Goal: Information Seeking & Learning: Find specific fact

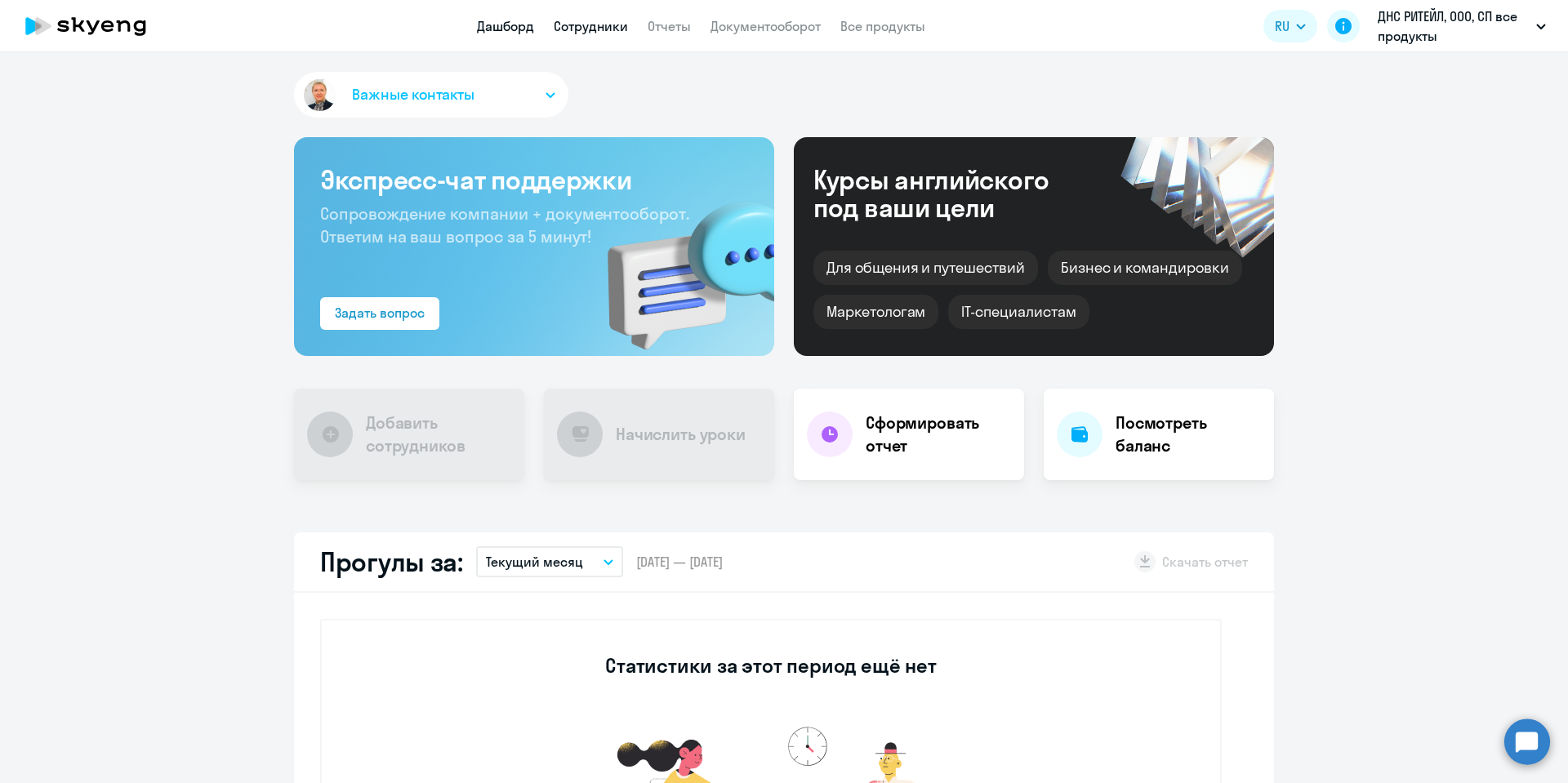
click at [586, 32] on link "Сотрудники" at bounding box center [590, 26] width 74 height 17
select select "30"
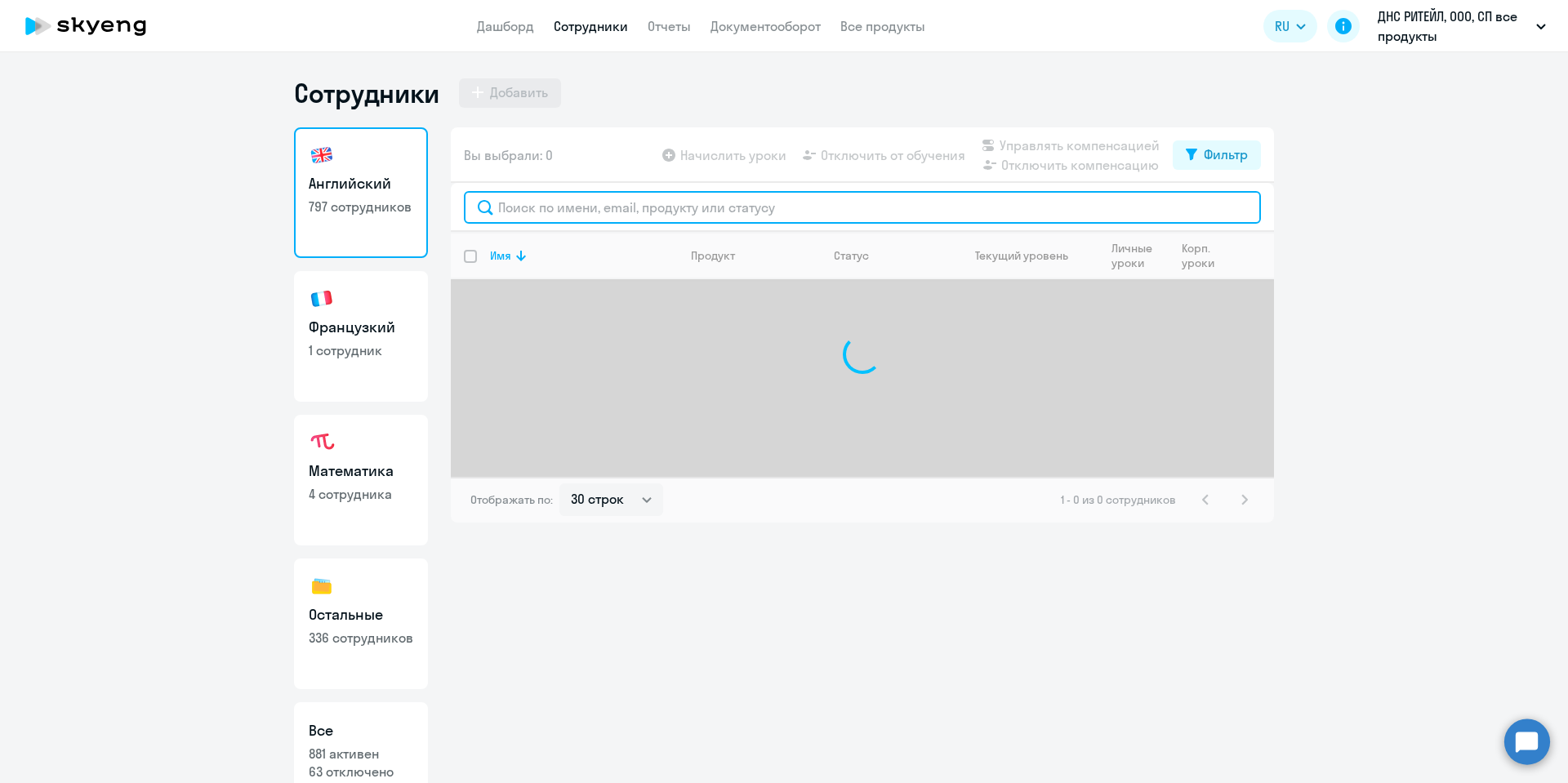
click at [533, 202] on input "text" at bounding box center [862, 207] width 796 height 32
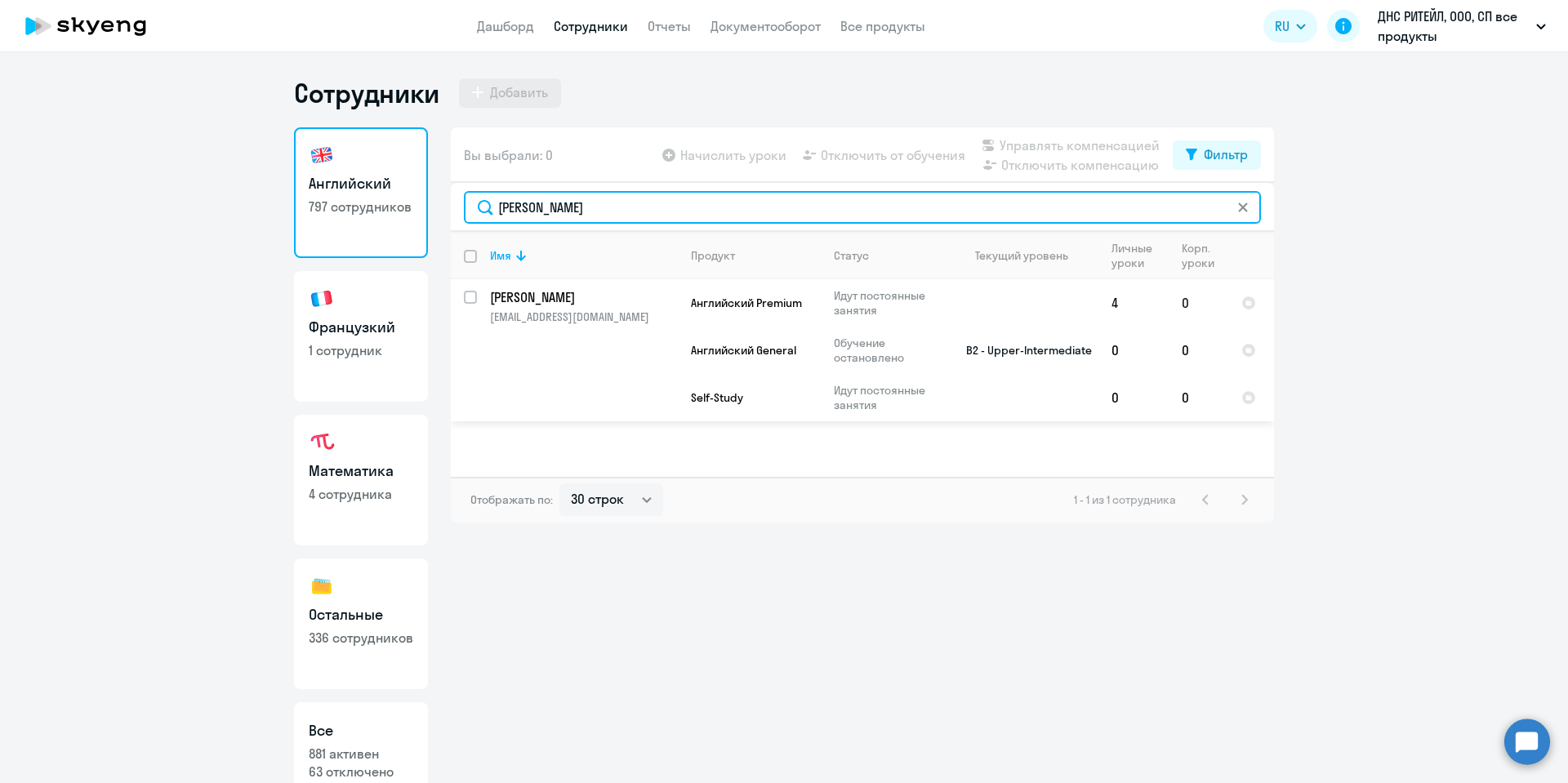
type input "[PERSON_NAME]"
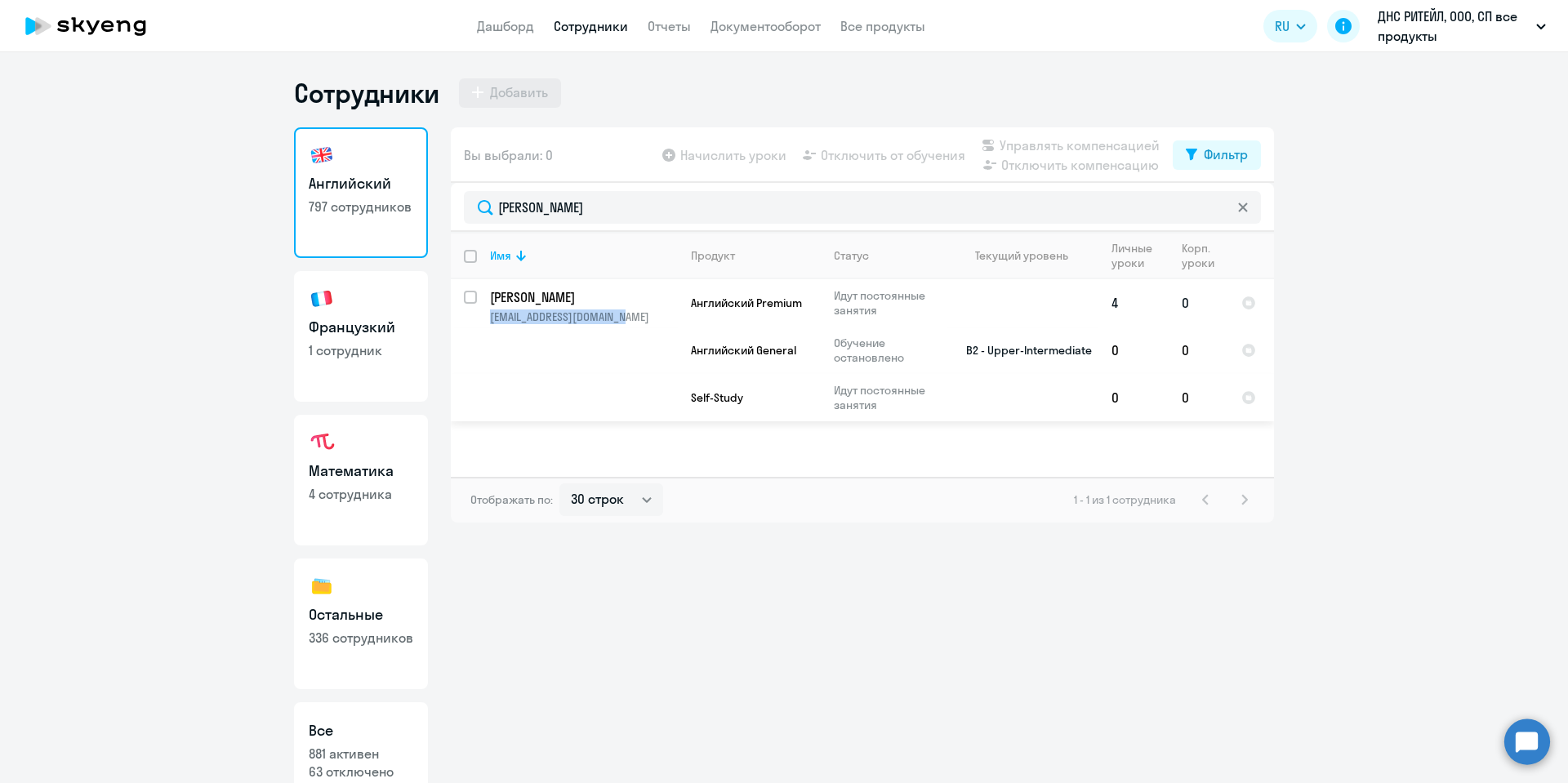
copy p "[EMAIL_ADDRESS][DOMAIN_NAME]"
drag, startPoint x: 582, startPoint y: 319, endPoint x: 477, endPoint y: 323, distance: 105.1
click at [477, 323] on td "[PERSON_NAME] [PERSON_NAME][EMAIL_ADDRESS][DOMAIN_NAME]" at bounding box center [577, 350] width 201 height 142
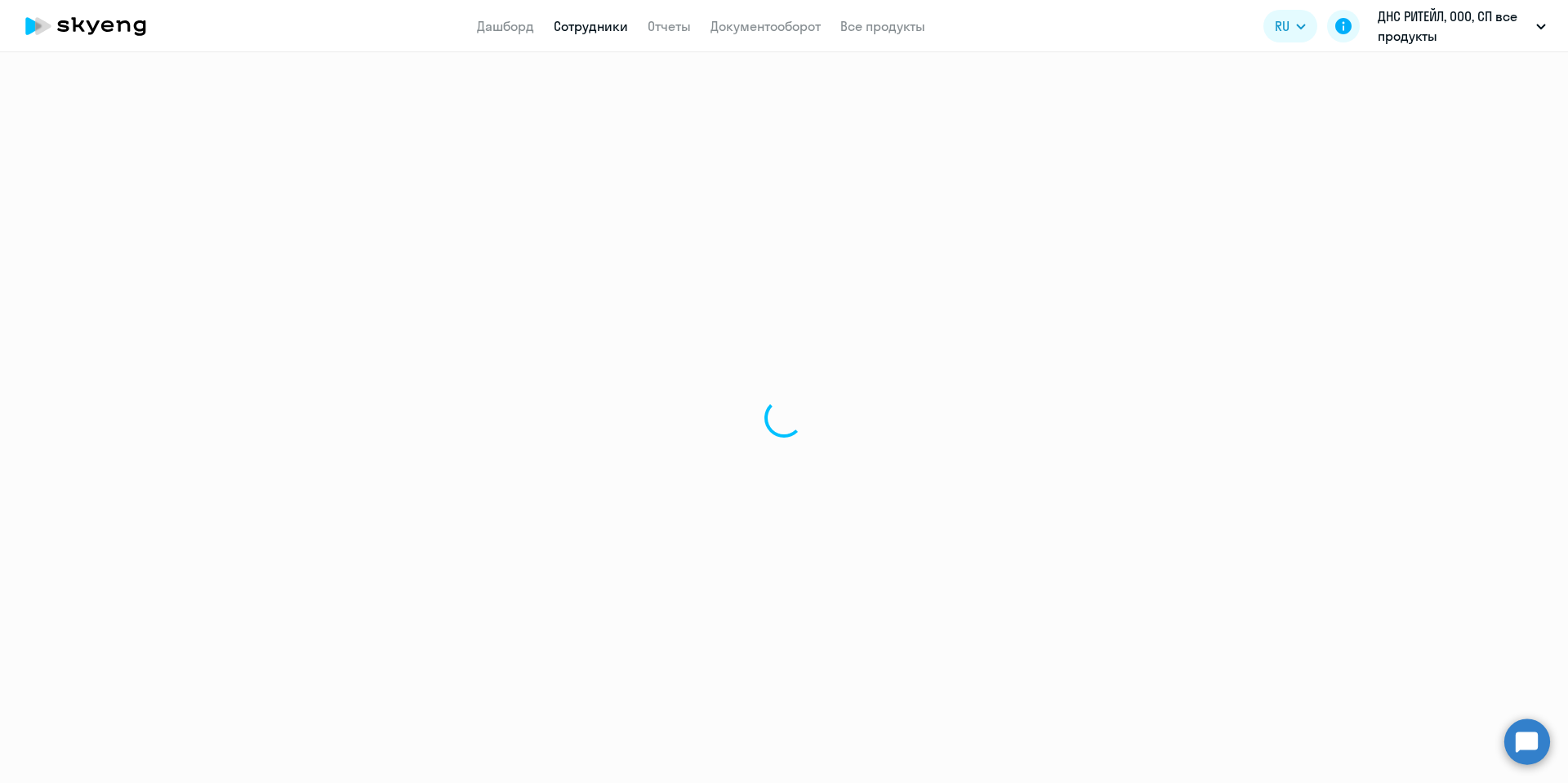
select select "english"
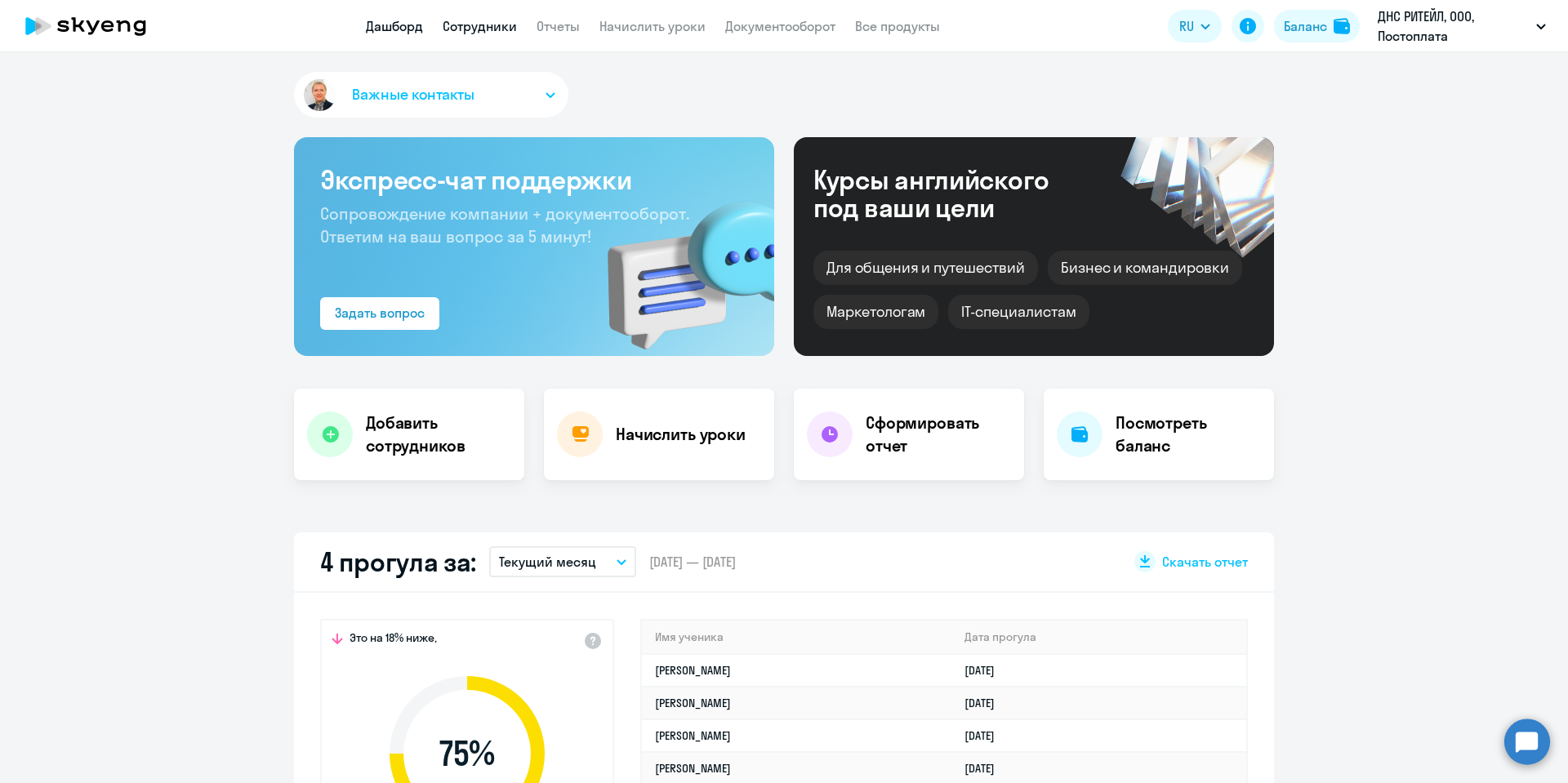
click at [486, 18] on link "Сотрудники" at bounding box center [480, 26] width 74 height 17
select select "30"
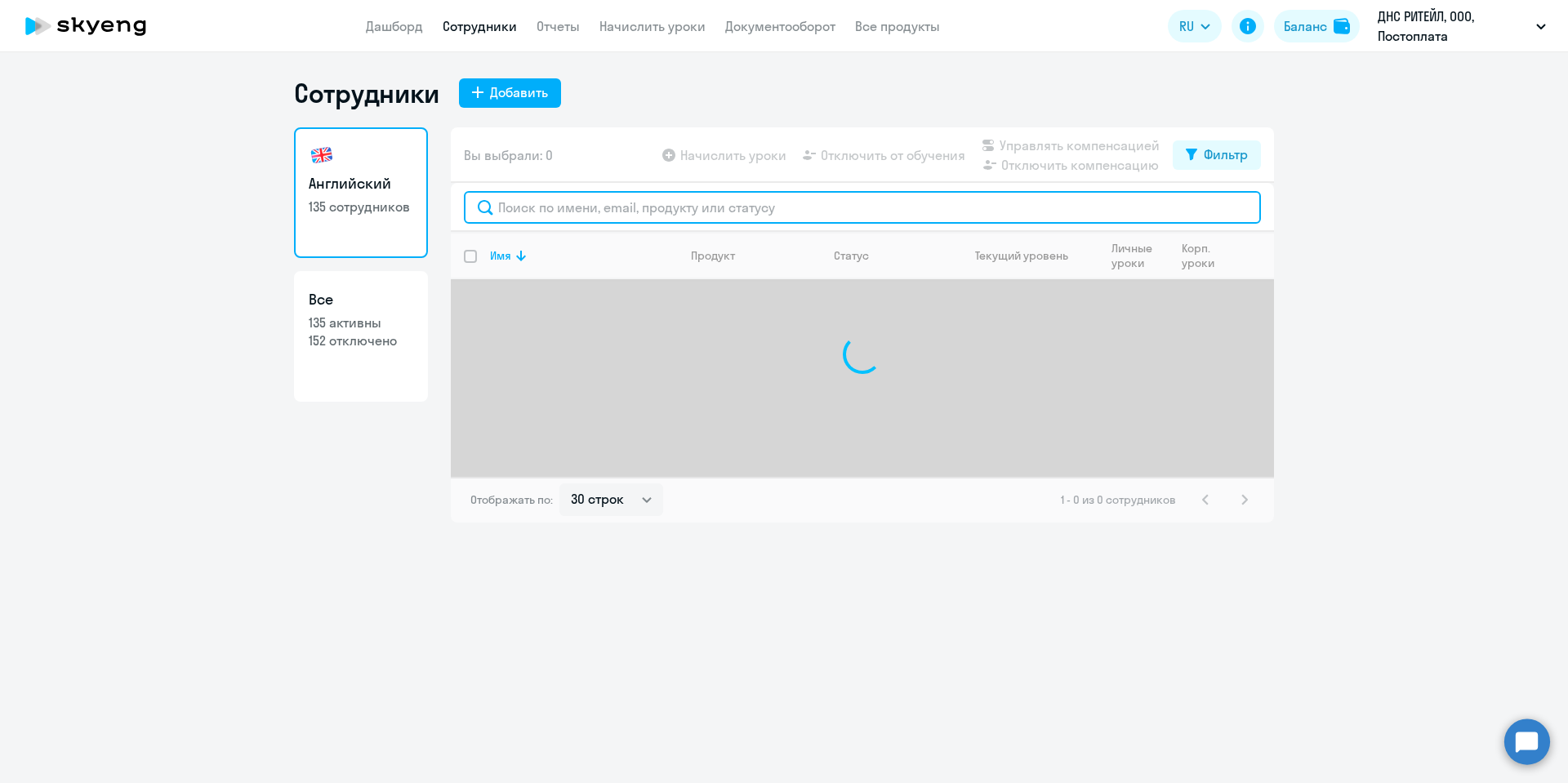
click at [544, 210] on input "text" at bounding box center [862, 207] width 796 height 32
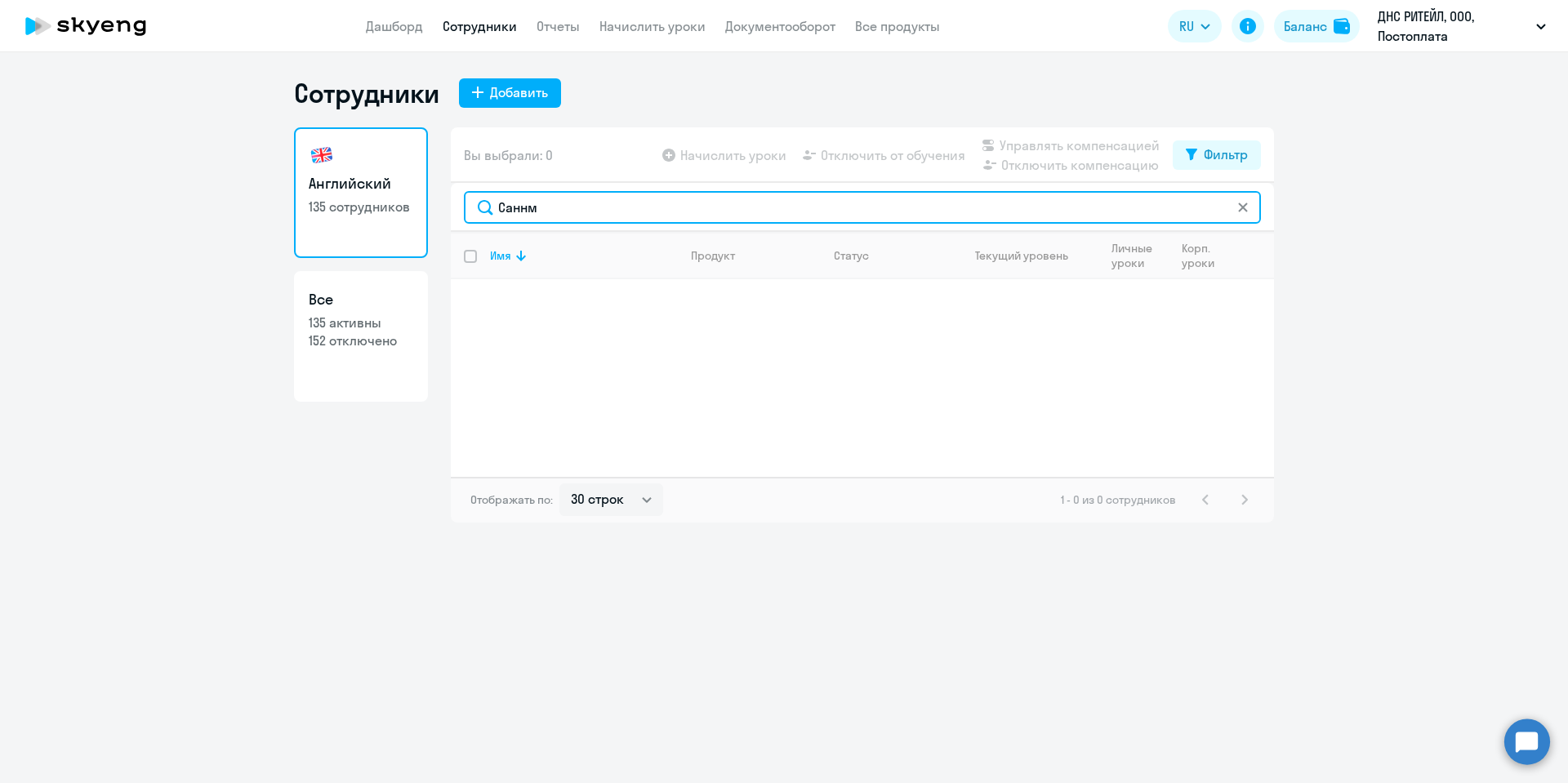
type input "Саннм"
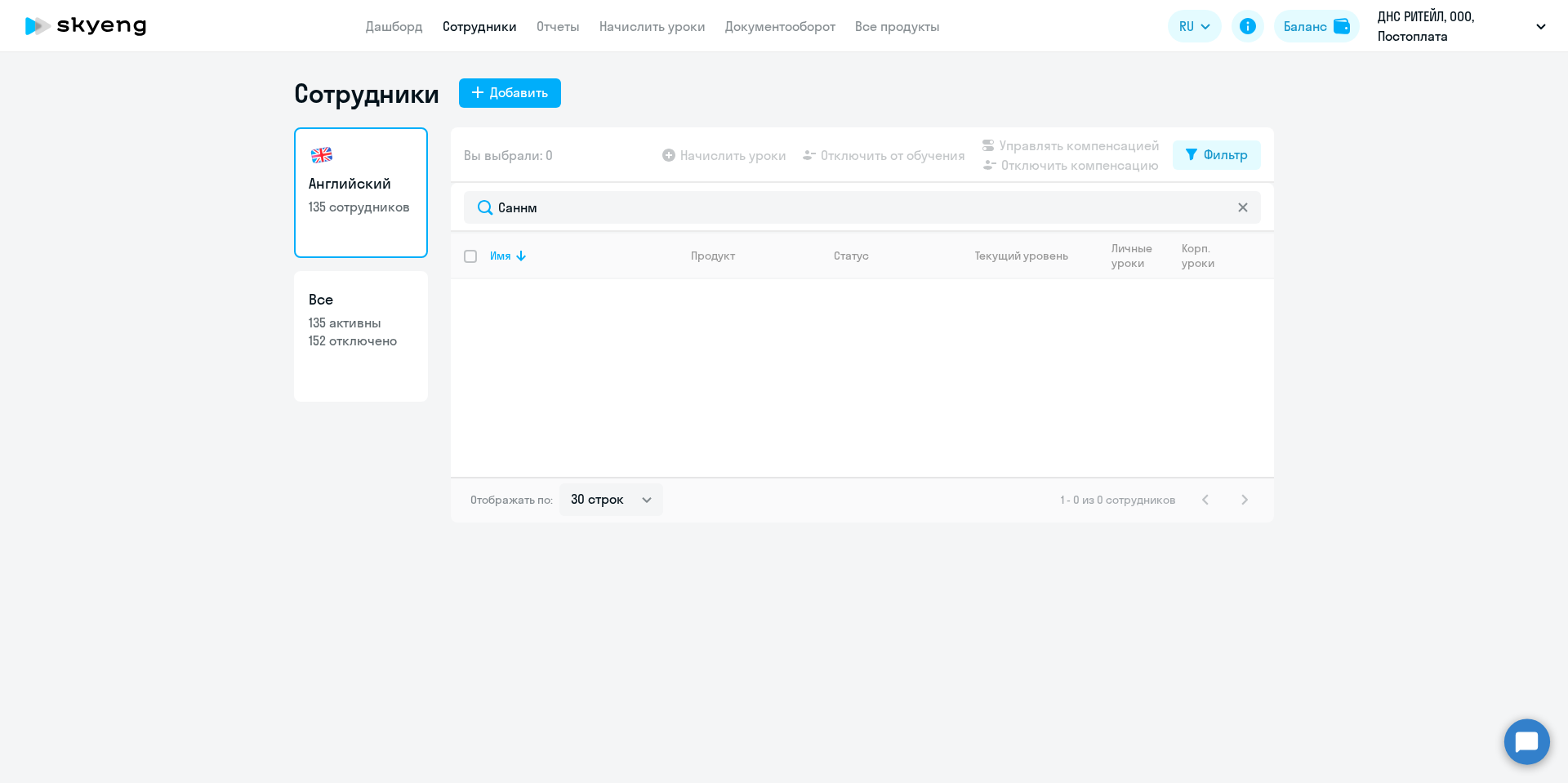
drag, startPoint x: 523, startPoint y: 0, endPoint x: 125, endPoint y: 292, distance: 493.6
click at [138, 97] on app-root "Дашборд Сотрудники Отчеты Начислить уроки Документооборот Все продукты Дашборд …" at bounding box center [784, 391] width 1568 height 783
click at [181, 139] on ng-component "Сотрудники Добавить Английский 135 сотрудников Все 135 активны 152 отключено Вы…" at bounding box center [784, 300] width 1568 height 446
click at [572, 170] on div "Вы выбрали: 0 Начислить уроки Отключить от обучения Управлять компенсацией Откл…" at bounding box center [862, 155] width 823 height 55
click at [361, 163] on div "Английский 135 сотрудников Все 135 активны 152 отключено Вы выбрали: 0 Начислит…" at bounding box center [784, 325] width 979 height 396
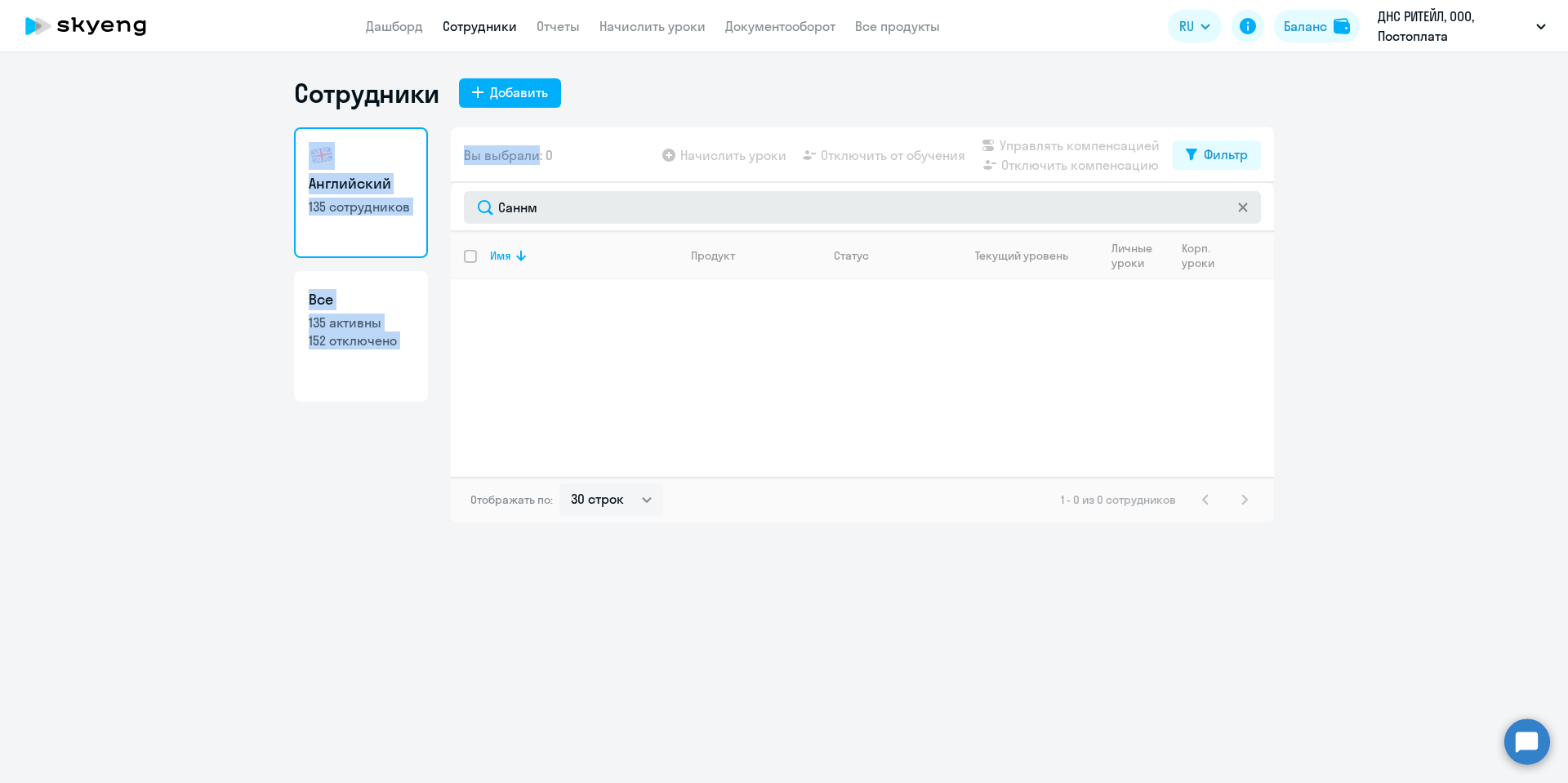
click at [789, 228] on div "Саннм" at bounding box center [862, 207] width 823 height 49
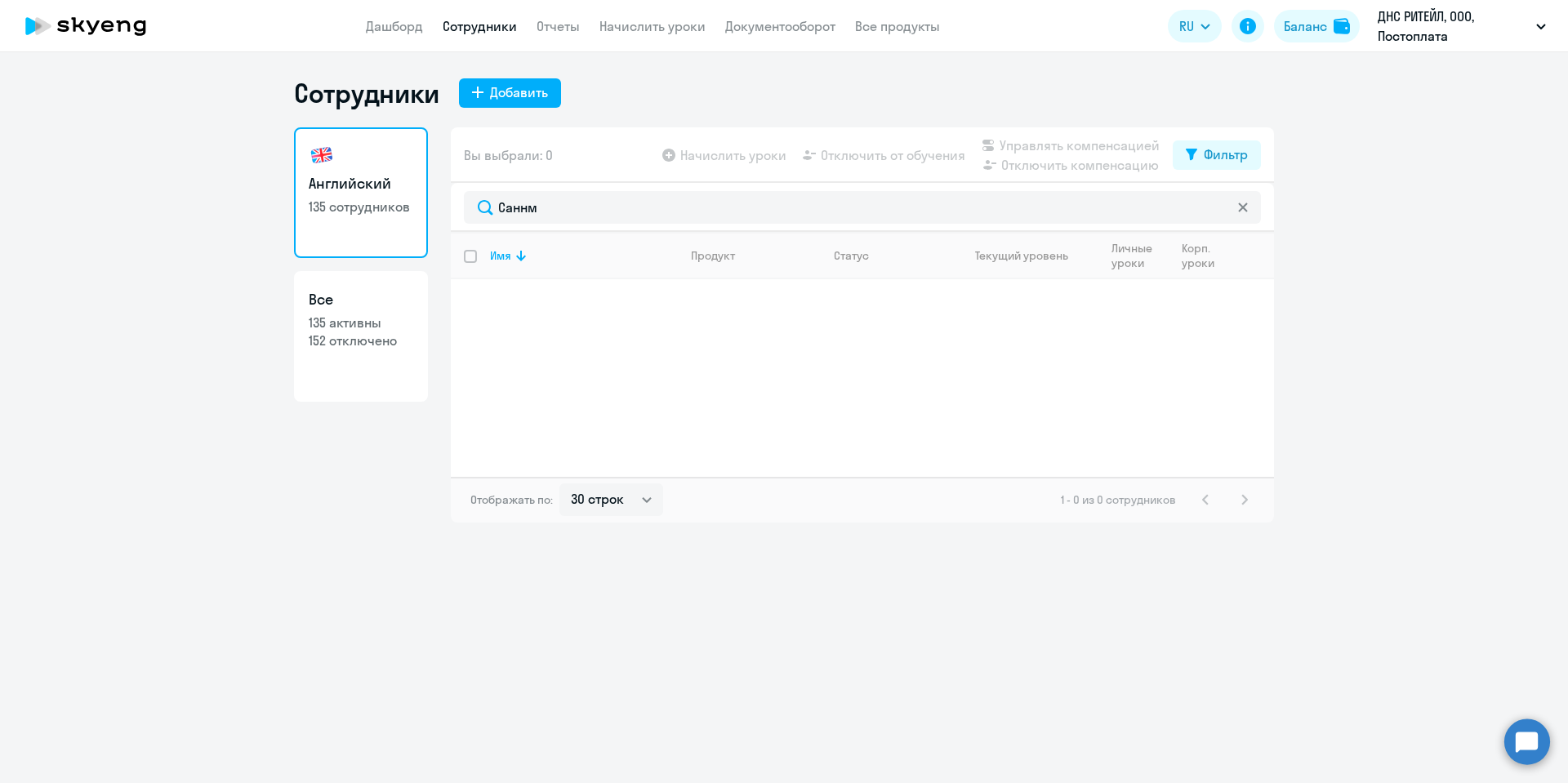
click at [859, 263] on th "Статус" at bounding box center [883, 255] width 126 height 47
click at [686, 130] on div "Вы выбрали: 0 Начислить уроки Отключить от обучения Управлять компенсацией Откл…" at bounding box center [862, 155] width 823 height 55
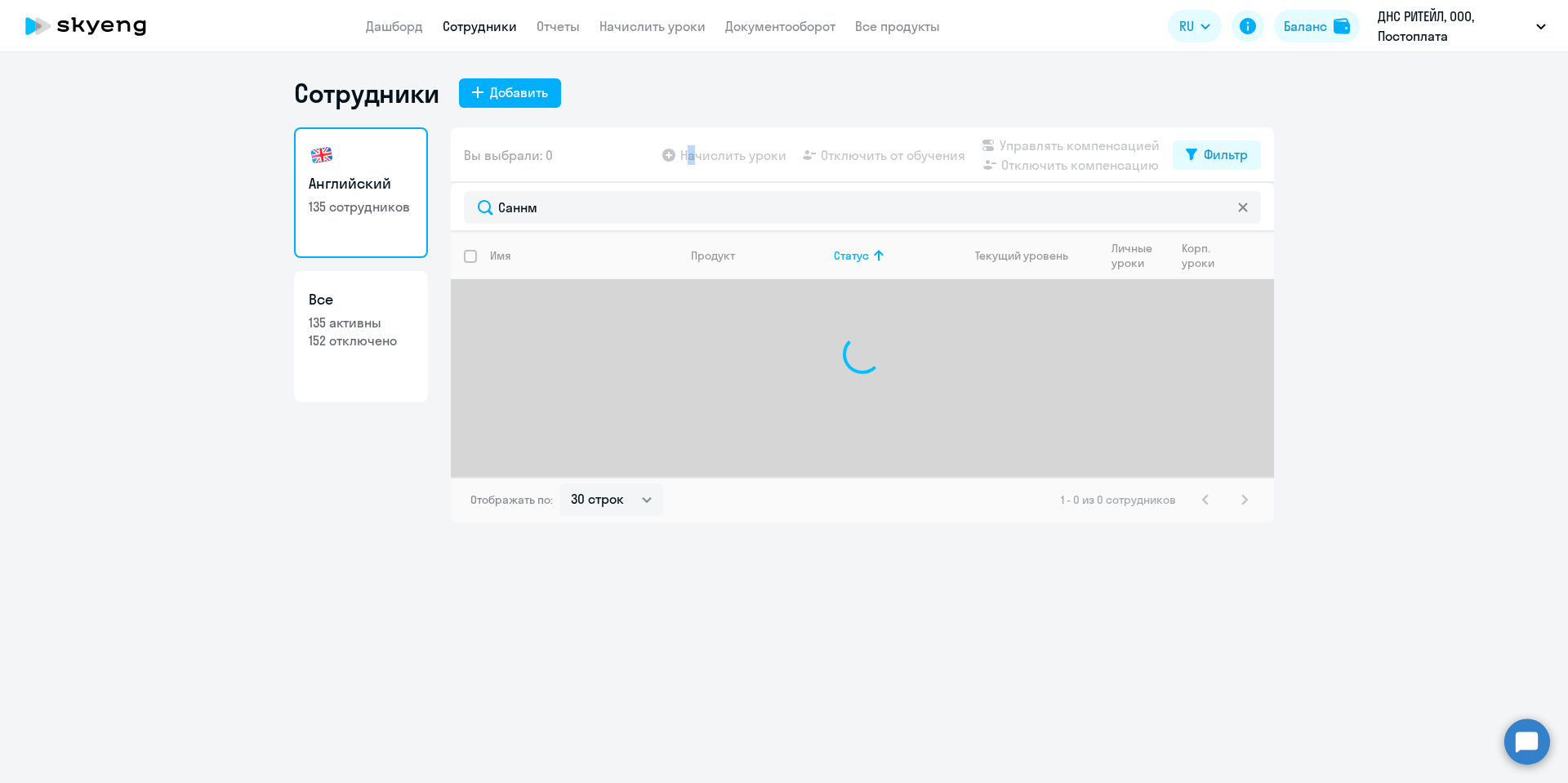
click at [841, 285] on div "Имя Продукт Статус Текущий уровень Личные уроки Корп. уроки" at bounding box center [862, 354] width 823 height 245
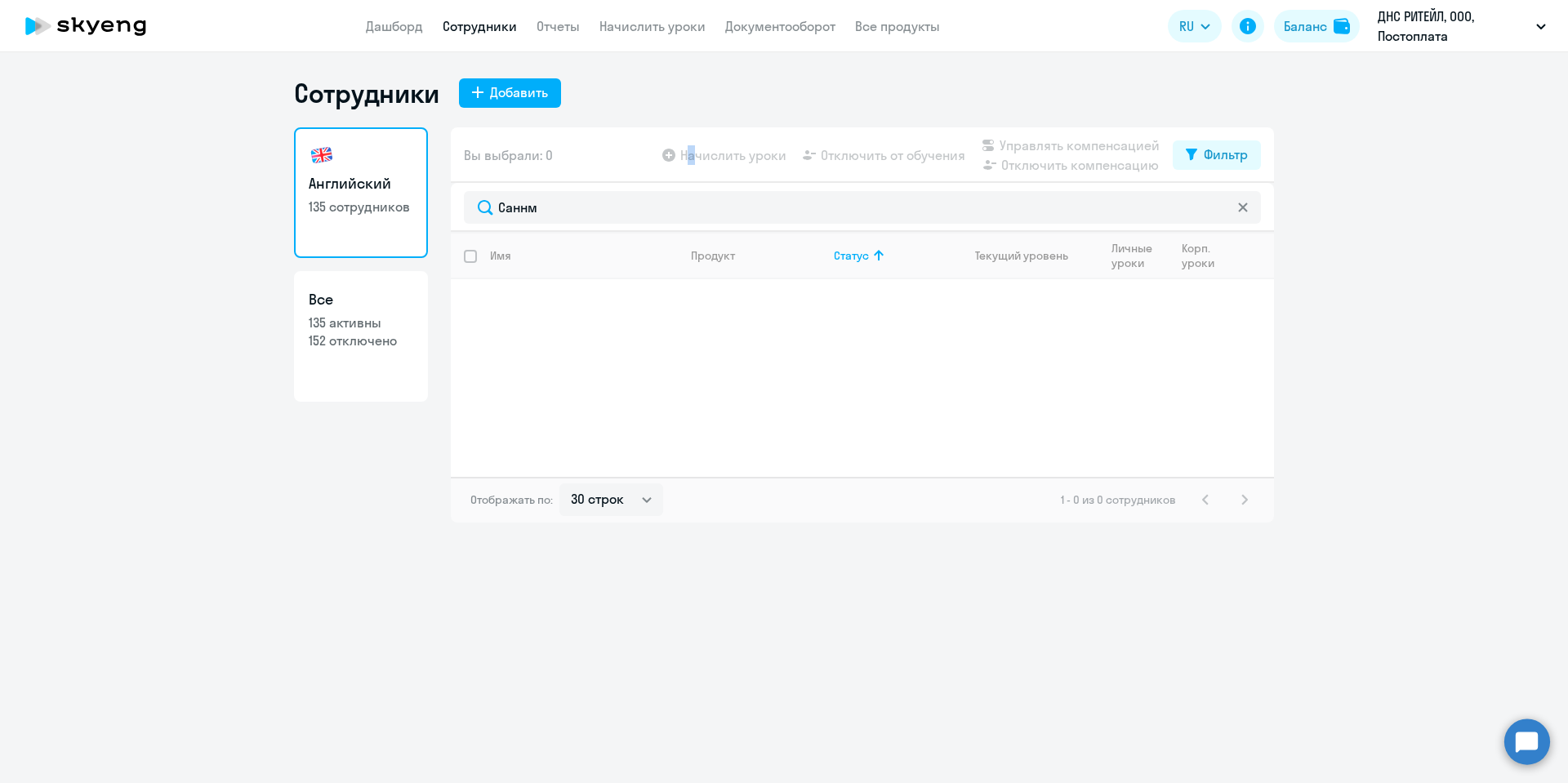
click at [1215, 286] on div "Имя Продукт Статус Текущий уровень Личные уроки Корп. уроки" at bounding box center [862, 354] width 823 height 245
click at [1215, 289] on div "Имя Продукт Статус Текущий уровень Личные уроки Корп. уроки" at bounding box center [862, 354] width 823 height 245
drag, startPoint x: 1567, startPoint y: 649, endPoint x: 1567, endPoint y: 831, distance: 182.0
drag, startPoint x: 1567, startPoint y: 831, endPoint x: 249, endPoint y: 585, distance: 1340.8
click at [249, 585] on div "Сотрудники Добавить Английский 135 сотрудников Все 135 активны 152 отключено Вы…" at bounding box center [784, 418] width 1568 height 731
